Goal: Transaction & Acquisition: Purchase product/service

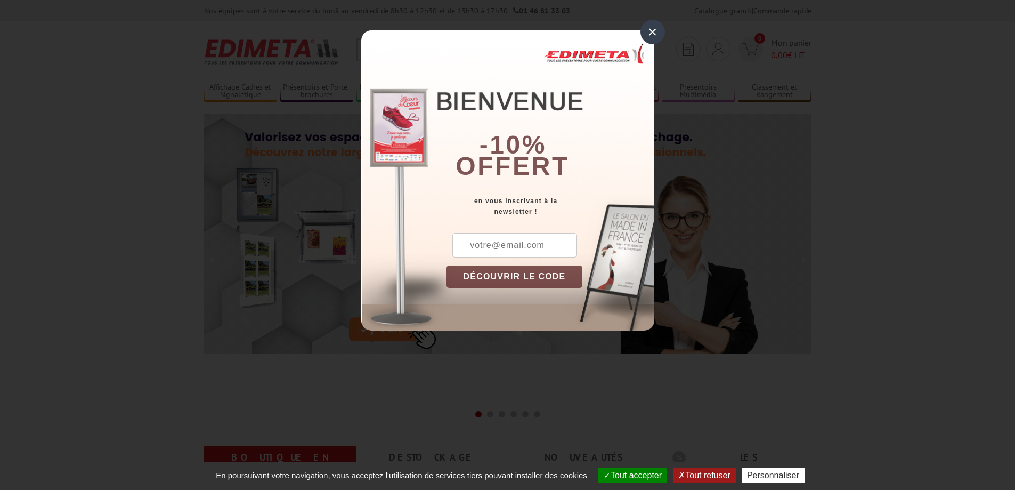
click at [650, 30] on div "×" at bounding box center [652, 32] width 25 height 25
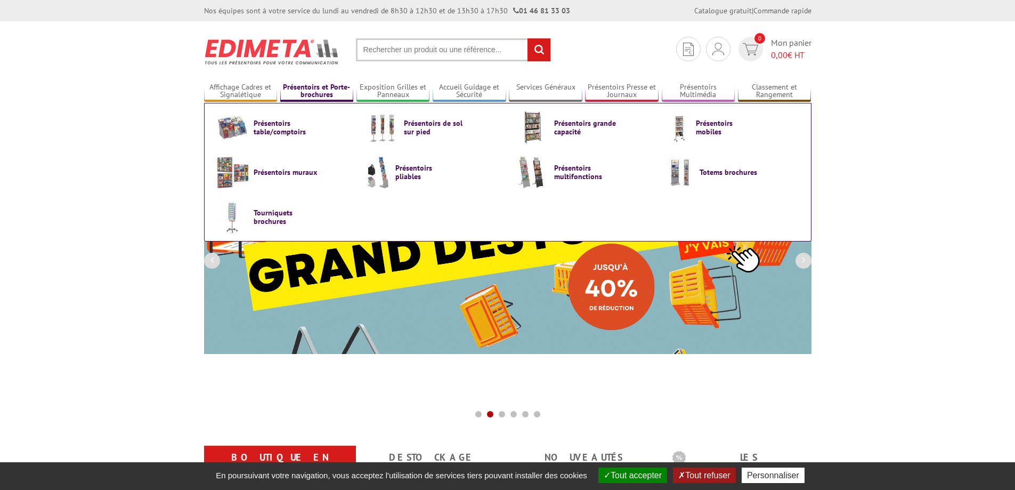
click at [311, 93] on link "Présentoirs et Porte-brochures" at bounding box center [317, 92] width 74 height 18
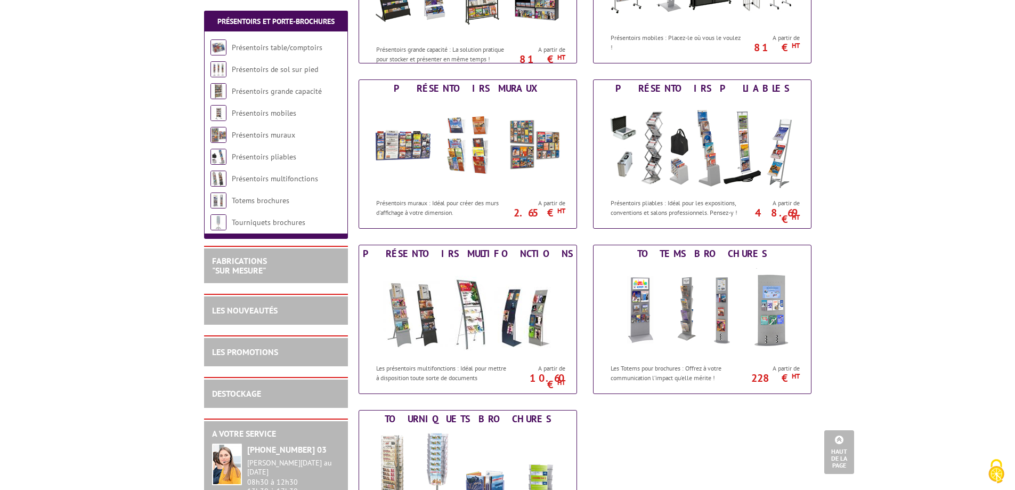
scroll to position [373, 0]
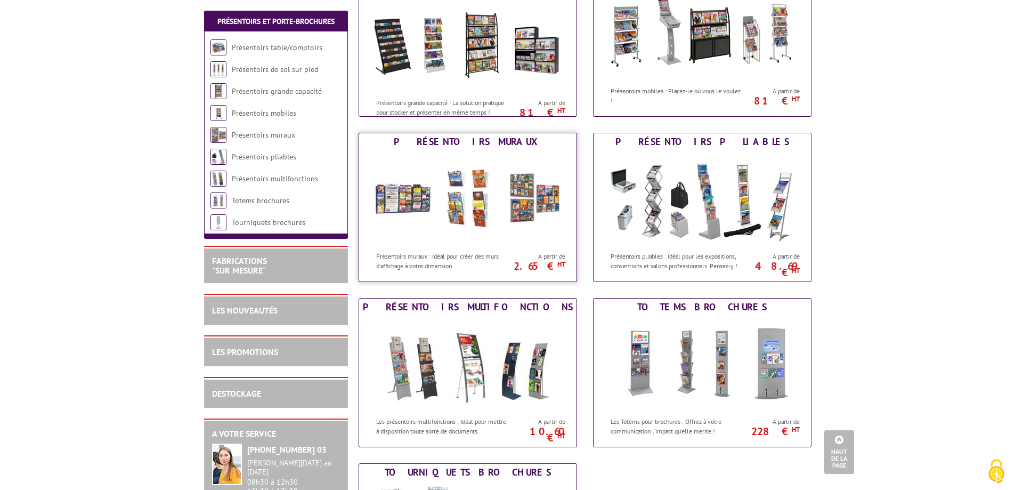
click at [453, 206] on img at bounding box center [467, 198] width 197 height 96
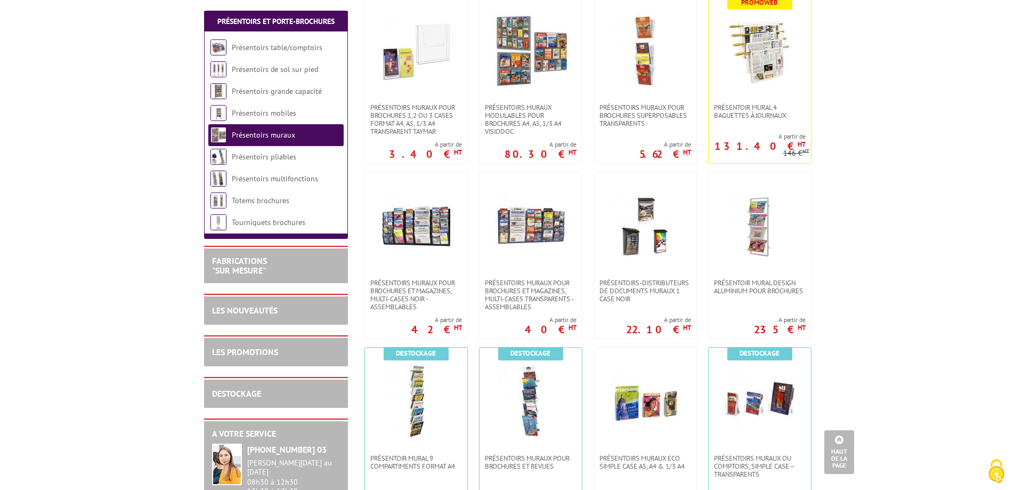
scroll to position [373, 0]
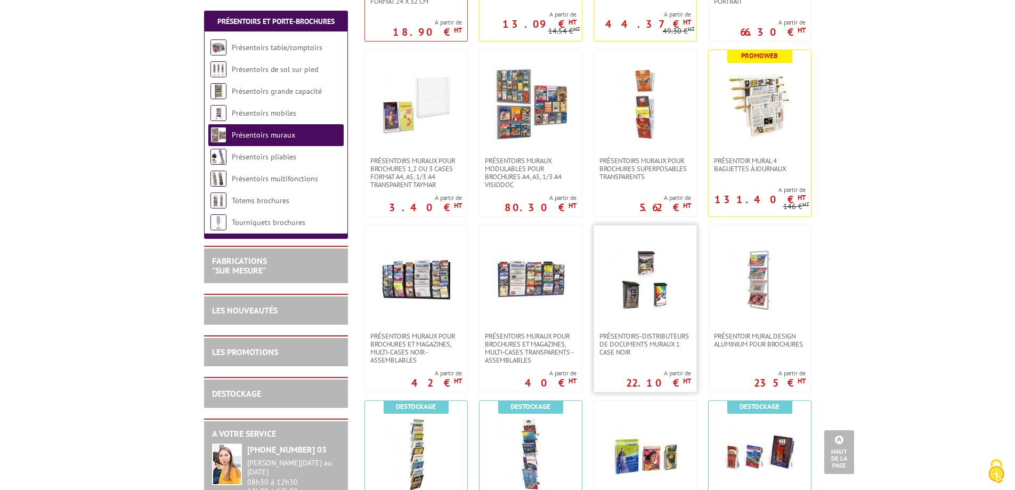
click at [637, 293] on img at bounding box center [645, 278] width 75 height 75
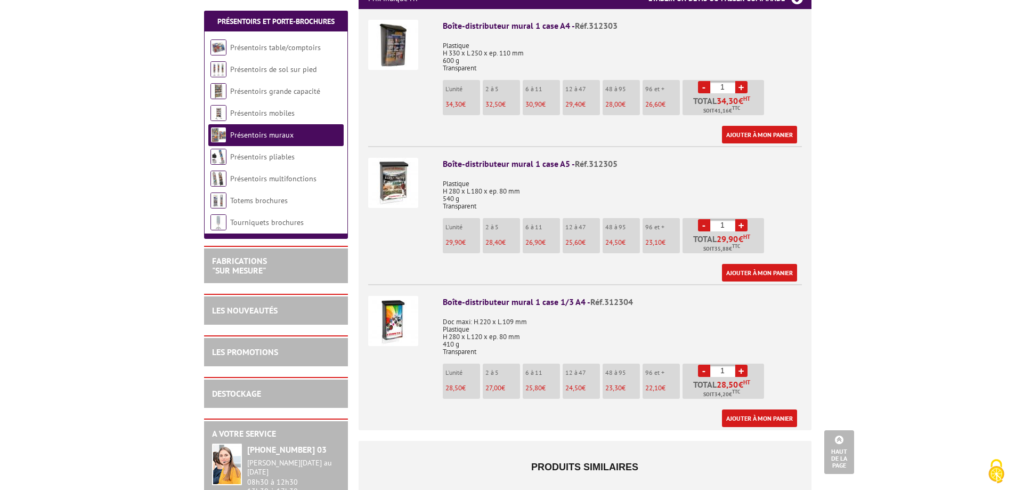
scroll to position [373, 0]
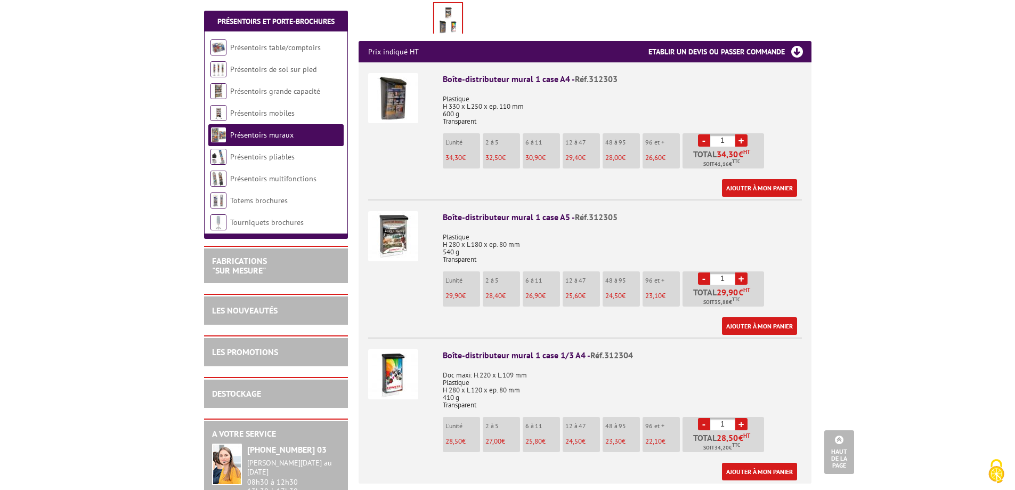
click at [740, 134] on link "+" at bounding box center [741, 140] width 12 height 12
type input "3"
click at [761, 179] on link "Ajouter à mon panier" at bounding box center [759, 188] width 75 height 18
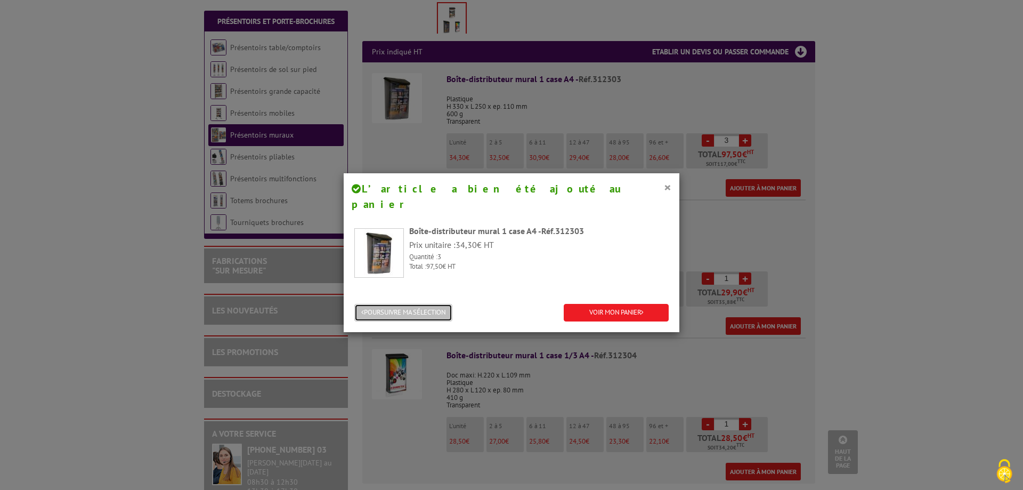
click at [429, 304] on button "POURSUIVRE MA SÉLECTION" at bounding box center [403, 313] width 98 height 18
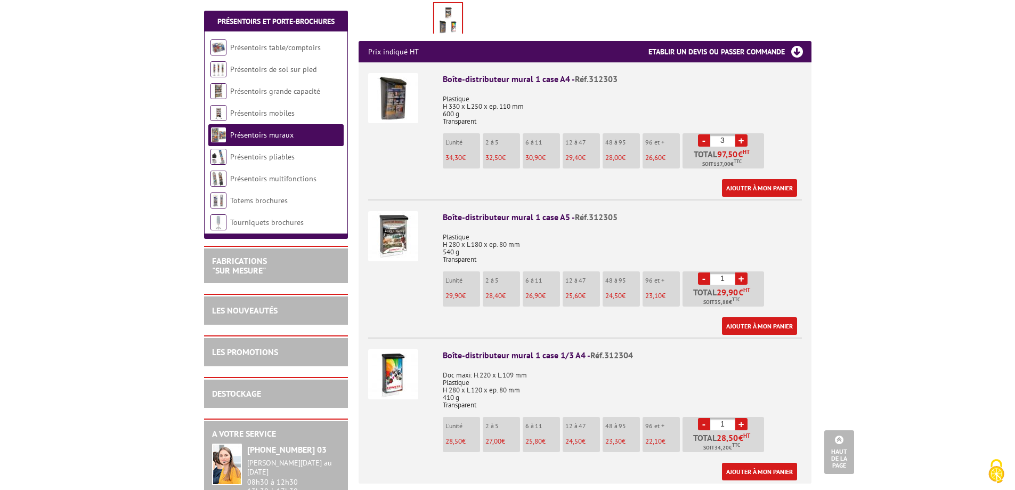
scroll to position [0, 0]
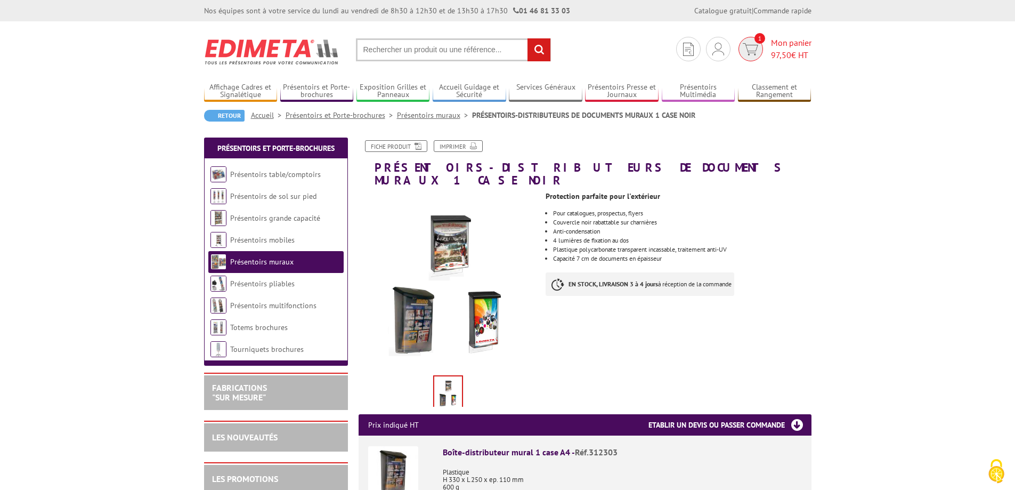
click at [751, 52] on img at bounding box center [750, 49] width 15 height 12
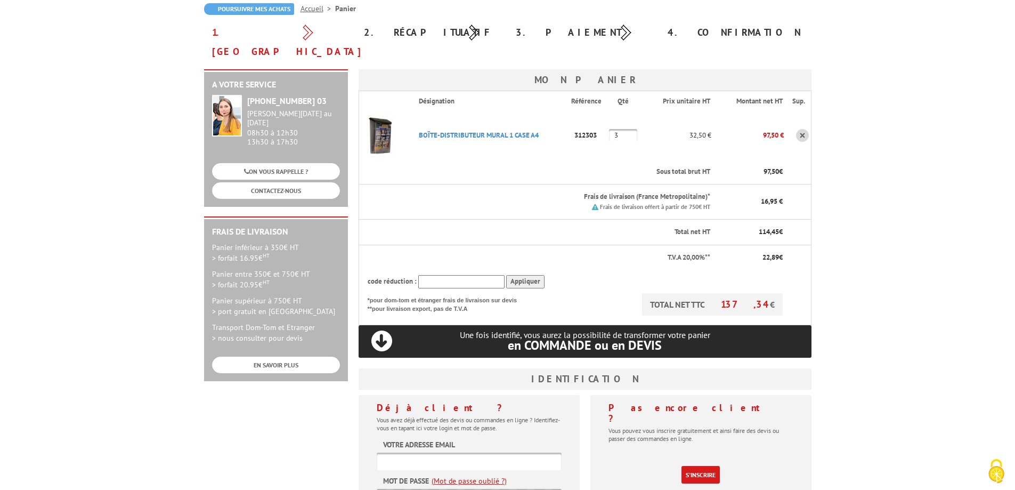
scroll to position [160, 0]
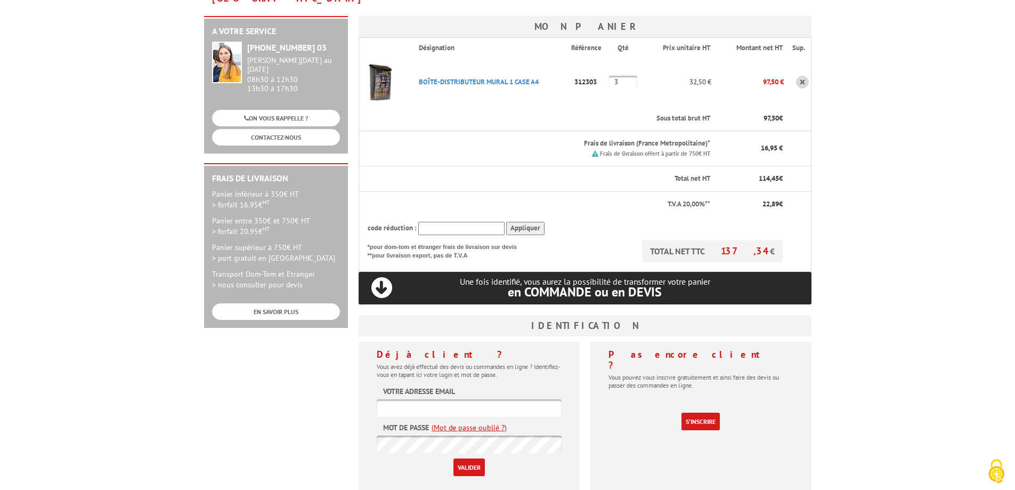
click at [464, 399] on input "text" at bounding box center [469, 408] width 185 height 18
type input "cu"
drag, startPoint x: 401, startPoint y: 394, endPoint x: 376, endPoint y: 388, distance: 26.2
click at [376, 388] on div "Déjà client ? Vous avez déjà effectué des devis ou commandes en ligne ? Identif…" at bounding box center [468, 417] width 221 height 152
click at [699, 412] on link "S'inscrire" at bounding box center [700, 421] width 38 height 18
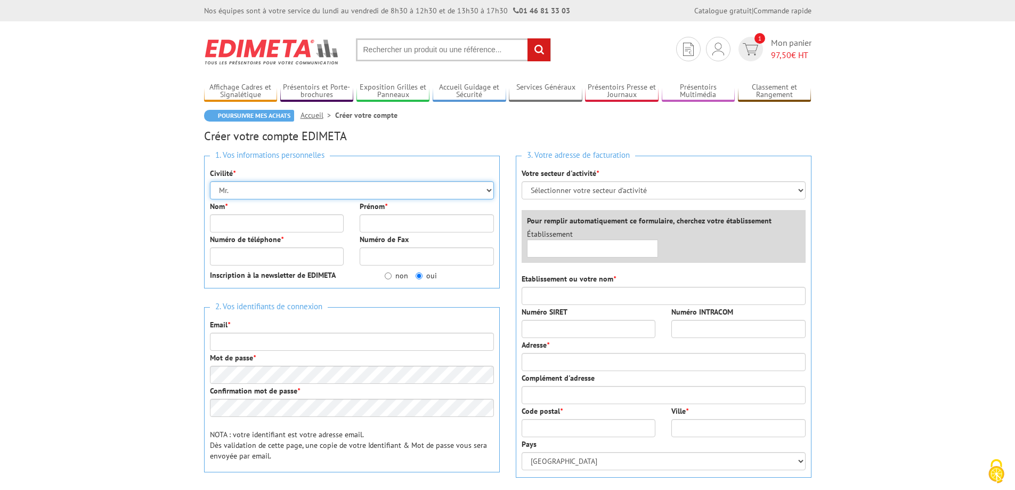
click at [488, 191] on select "Mr. Mme. Mlle." at bounding box center [352, 190] width 284 height 18
select select "Mme."
click at [210, 181] on select "Mr. Mme. Mlle." at bounding box center [352, 190] width 284 height 18
click at [283, 222] on input "Nom *" at bounding box center [277, 223] width 134 height 18
type input "Baron"
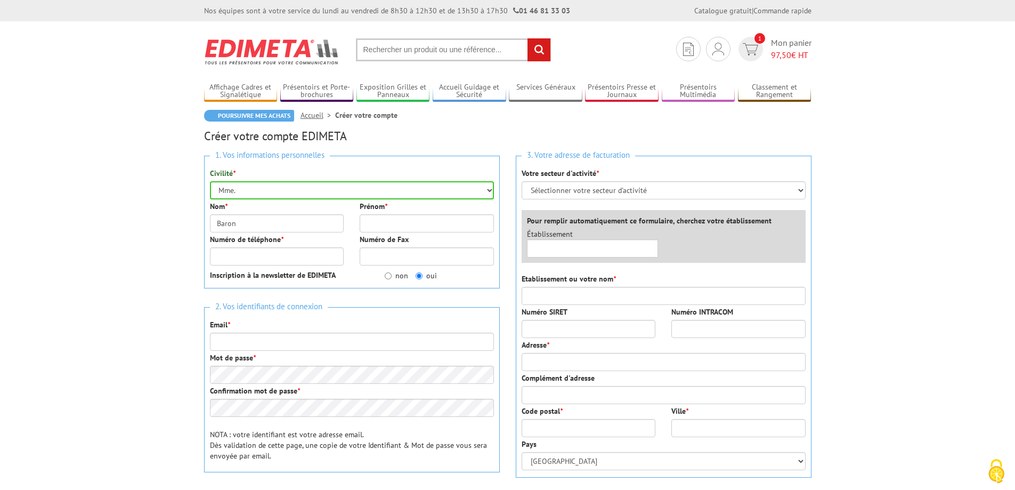
type input "Christelle"
type input "chateau de Girard, service culture"
type input "rue sadi carnot"
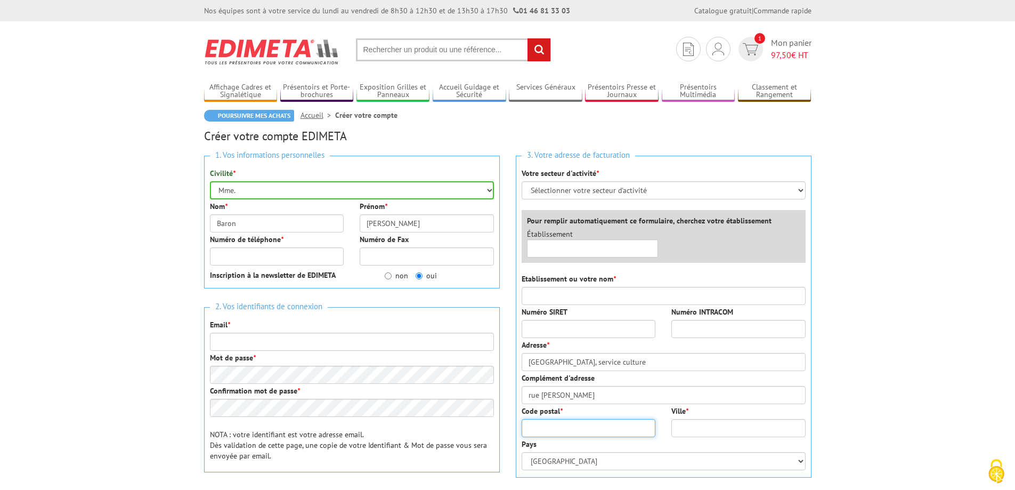
type input "34140"
type input "MEZE"
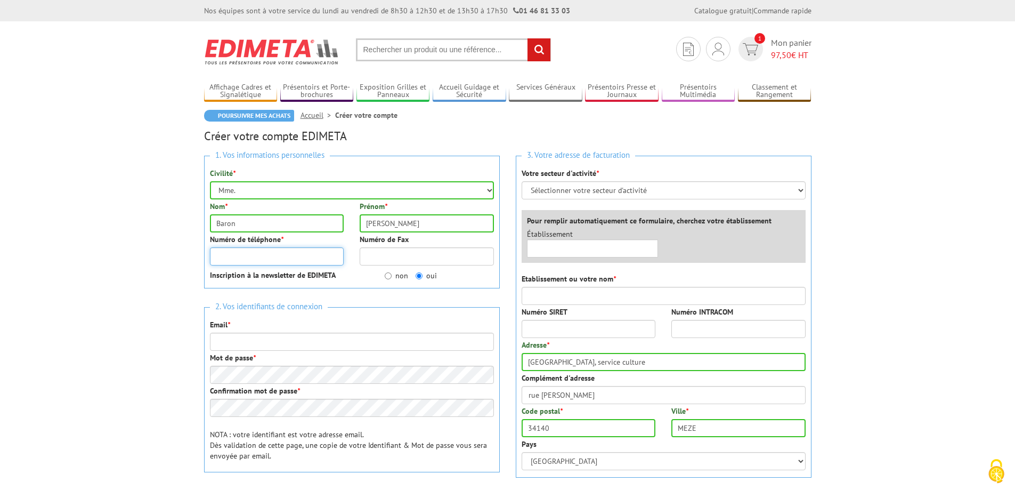
click at [298, 259] on input "Numéro de téléphone *" at bounding box center [277, 256] width 134 height 18
type input "0786400048"
click at [387, 278] on input "non" at bounding box center [388, 275] width 7 height 7
radio input "true"
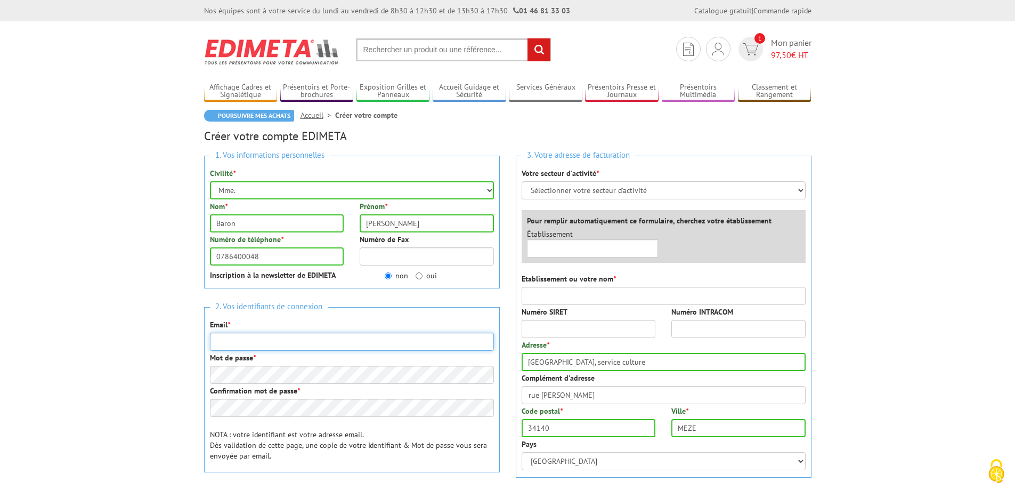
click at [319, 342] on input "Email *" at bounding box center [352, 341] width 284 height 18
type input "culture@ville-meze.fr"
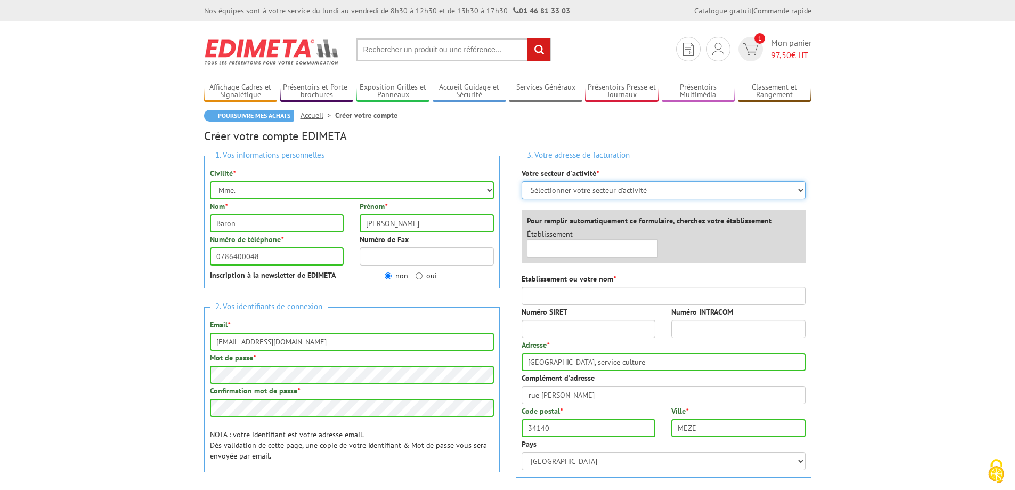
click at [803, 191] on select "Sélectionner votre secteur d'activité Administrations et collectivités Magasins…" at bounding box center [663, 190] width 284 height 18
select select "876"
click at [521, 181] on select "Sélectionner votre secteur d'activité Administrations et collectivités Magasins…" at bounding box center [663, 190] width 284 height 18
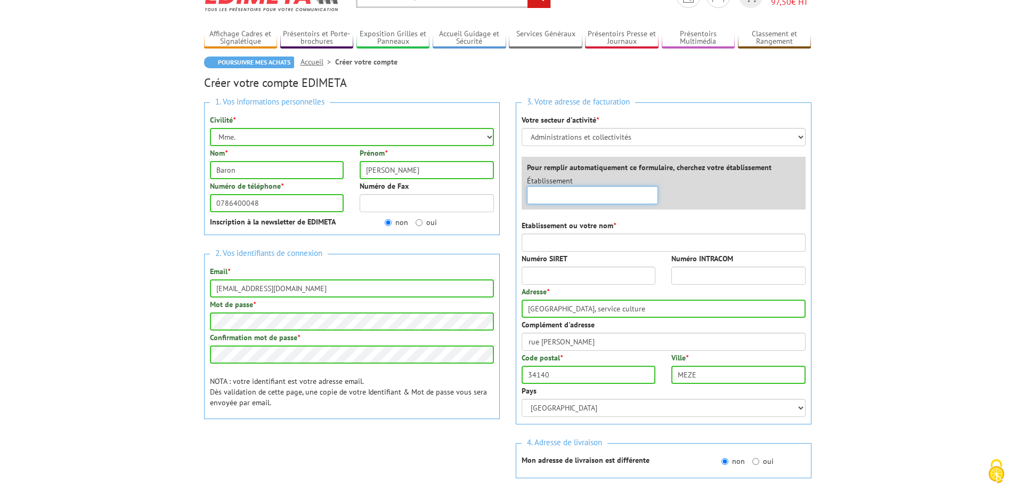
click at [611, 200] on input "text" at bounding box center [593, 195] width 132 height 18
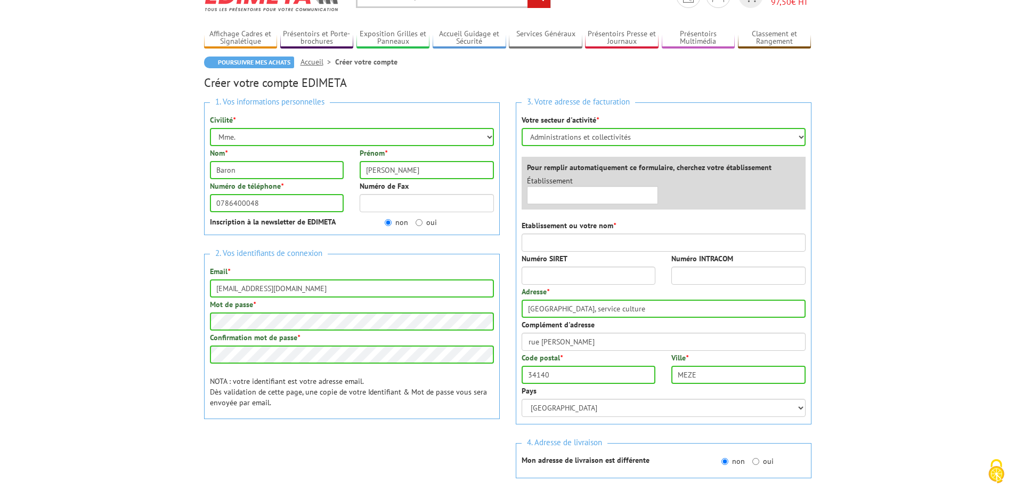
click at [717, 194] on div "Établissement ×" at bounding box center [666, 192] width 295 height 34
click at [635, 196] on input "text" at bounding box center [593, 195] width 132 height 18
type input "ville meze"
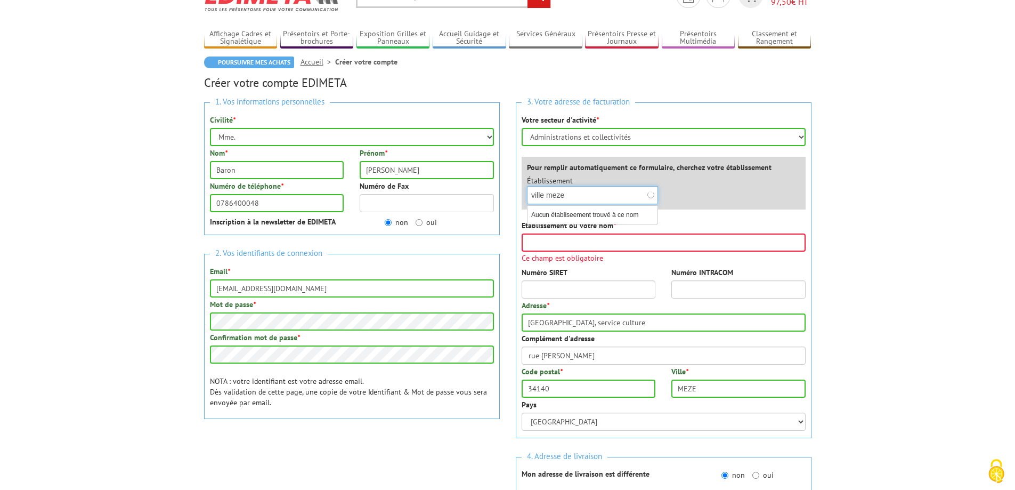
scroll to position [137, 0]
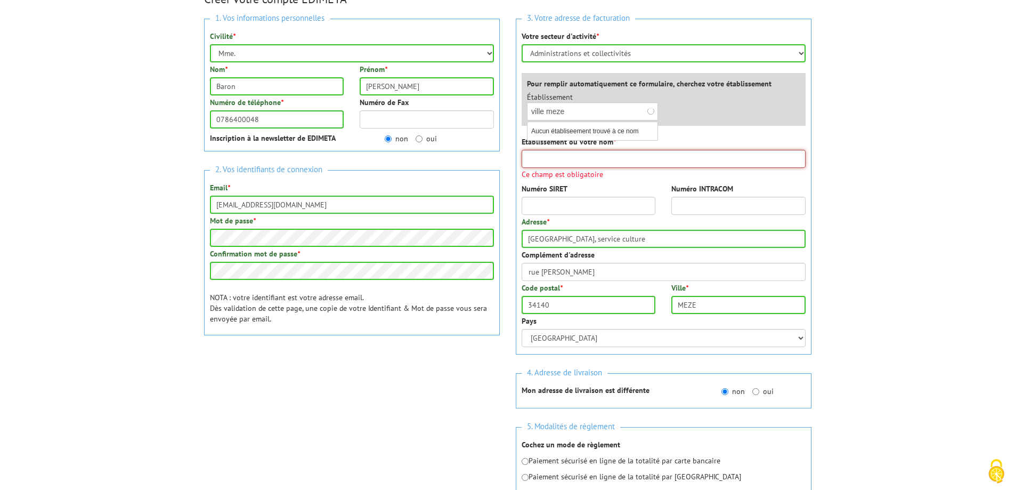
click at [638, 163] on input "Etablissement ou votre nom *" at bounding box center [663, 159] width 284 height 18
type input "Mairie Meze"
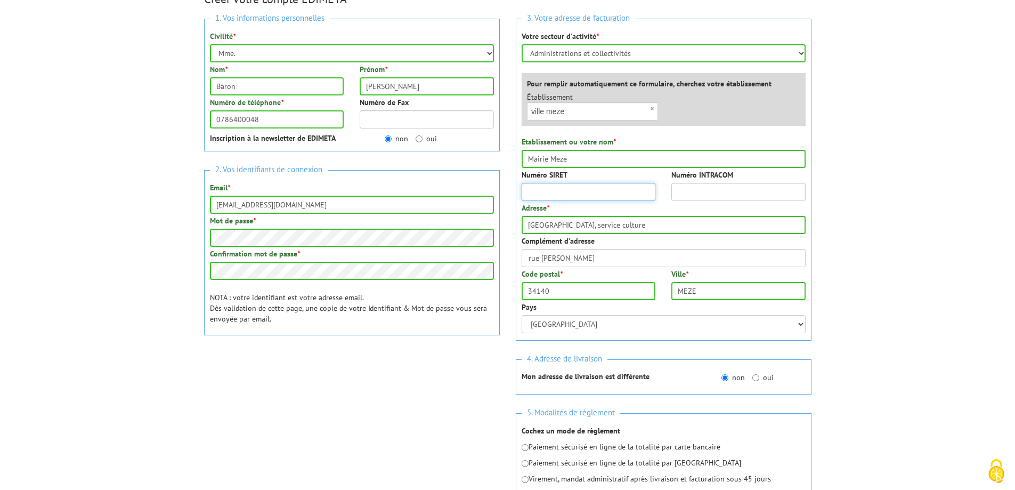
click at [623, 204] on div "3. Votre adresse de facturation Votre secteur d'activité * Sélectionner votre s…" at bounding box center [664, 180] width 296 height 322
click at [600, 193] on input "21340157300018" at bounding box center [588, 192] width 134 height 18
type input "21340157300018"
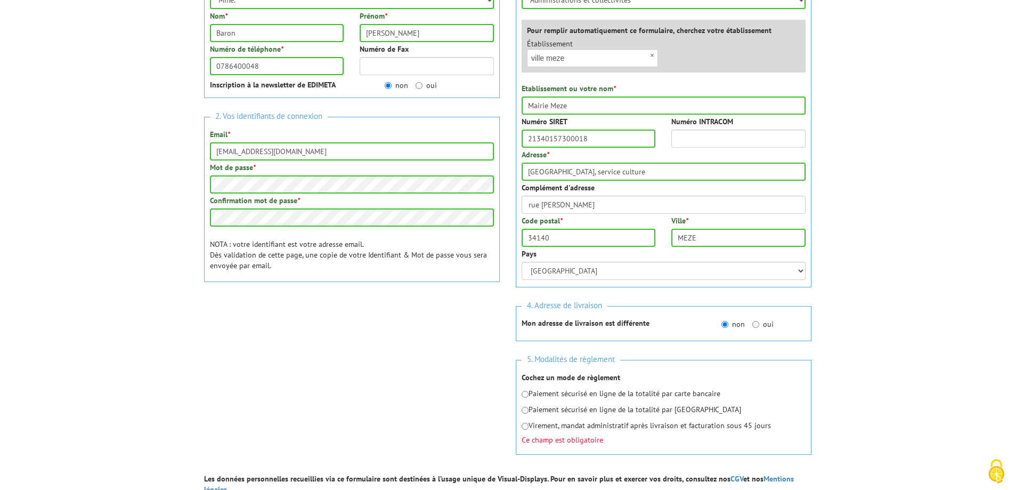
click at [732, 325] on label "non" at bounding box center [732, 324] width 23 height 11
click at [728, 325] on input "non" at bounding box center [724, 324] width 7 height 7
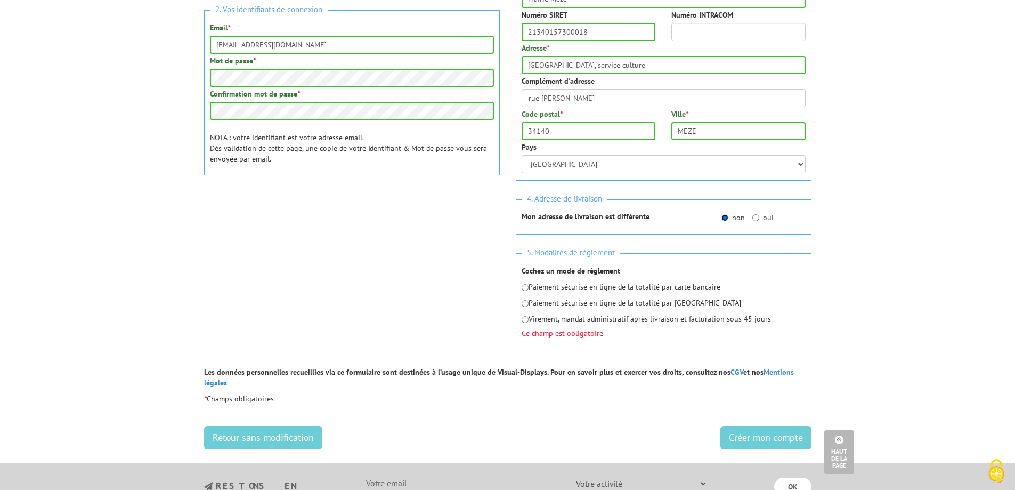
scroll to position [350, 0]
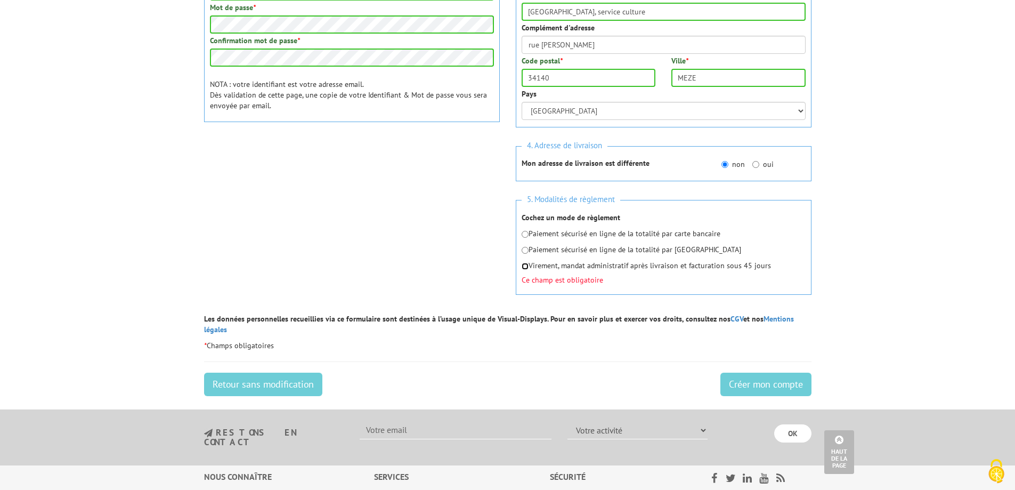
click at [524, 267] on input "radio" at bounding box center [524, 266] width 7 height 7
radio input "true"
click at [749, 372] on input "Créer mon compte" at bounding box center [765, 383] width 91 height 23
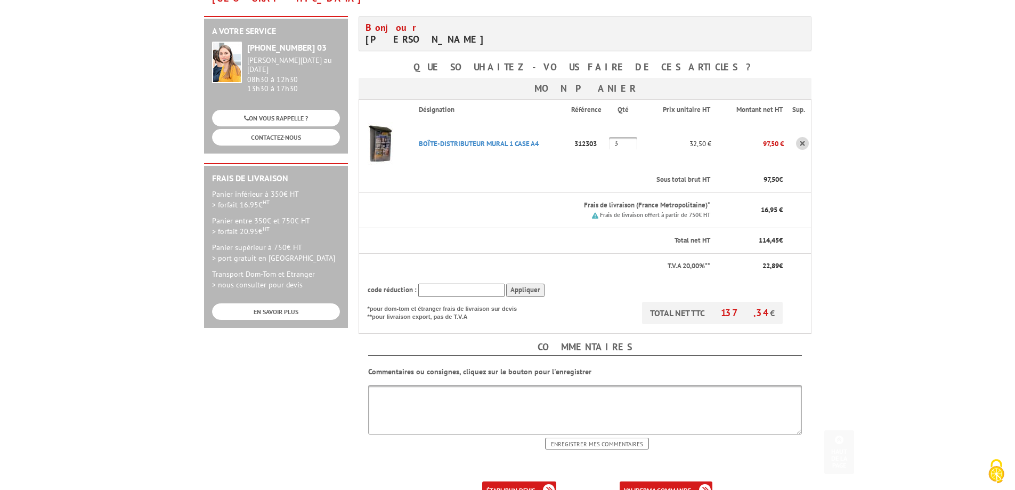
scroll to position [213, 0]
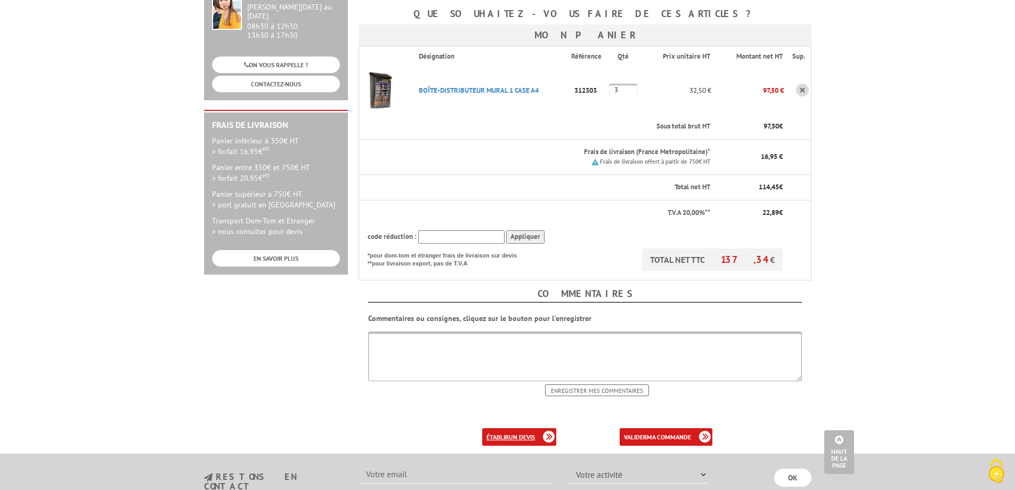
click at [507, 428] on link "établir un devis" at bounding box center [519, 437] width 74 height 18
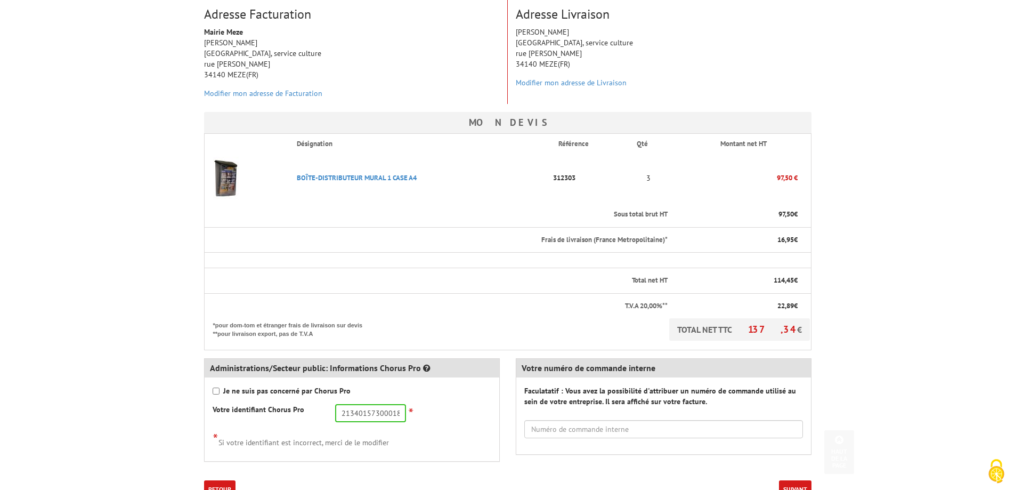
scroll to position [213, 0]
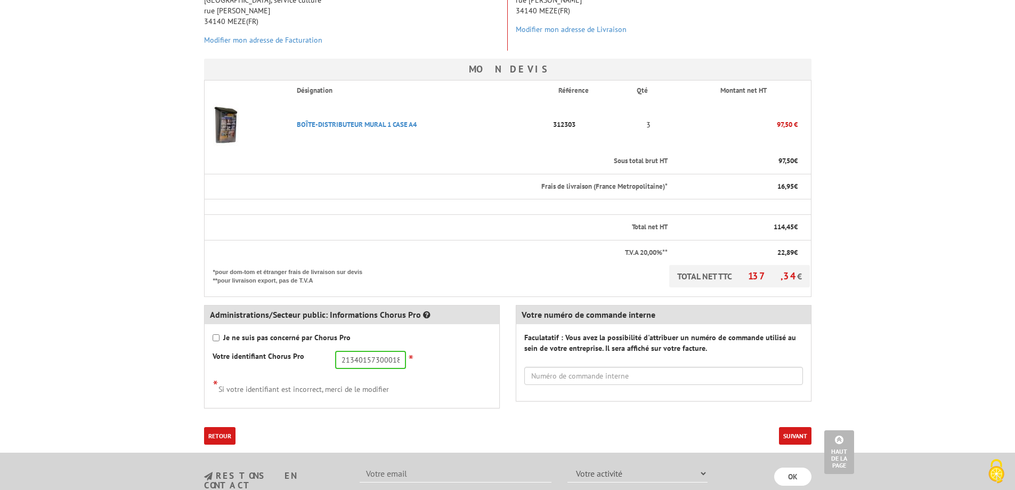
click at [576, 340] on label "Faculatatif : Vous avez la possibilité d'attribuer un numéro de commande utilis…" at bounding box center [663, 342] width 279 height 21
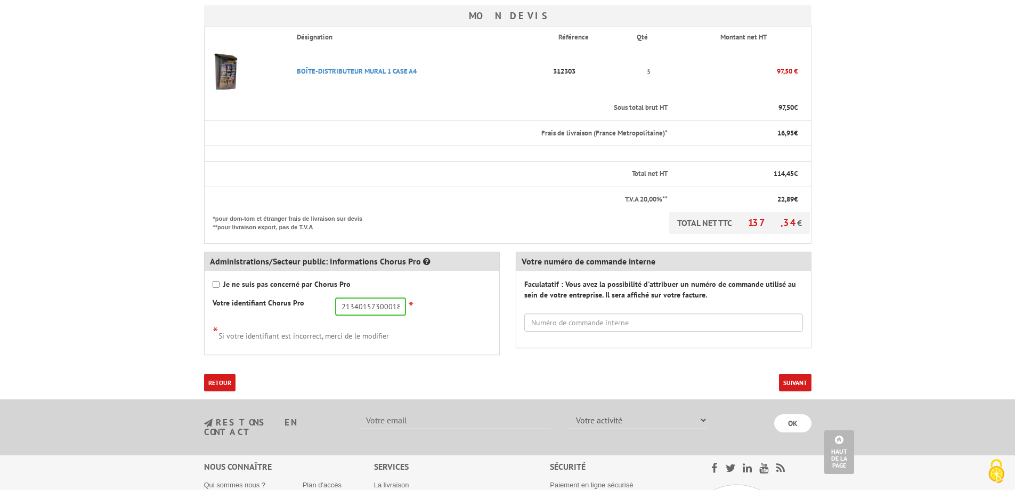
click at [795, 385] on button "Suivant" at bounding box center [795, 382] width 32 height 18
